Goal: Navigation & Orientation: Go to known website

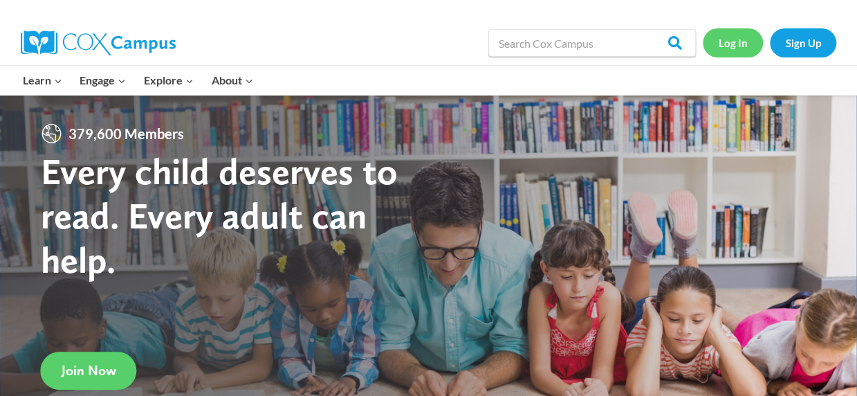
click at [727, 42] on link "Log In" at bounding box center [733, 42] width 60 height 28
click at [738, 37] on link "Log In" at bounding box center [733, 42] width 60 height 28
